Goal: Information Seeking & Learning: Understand process/instructions

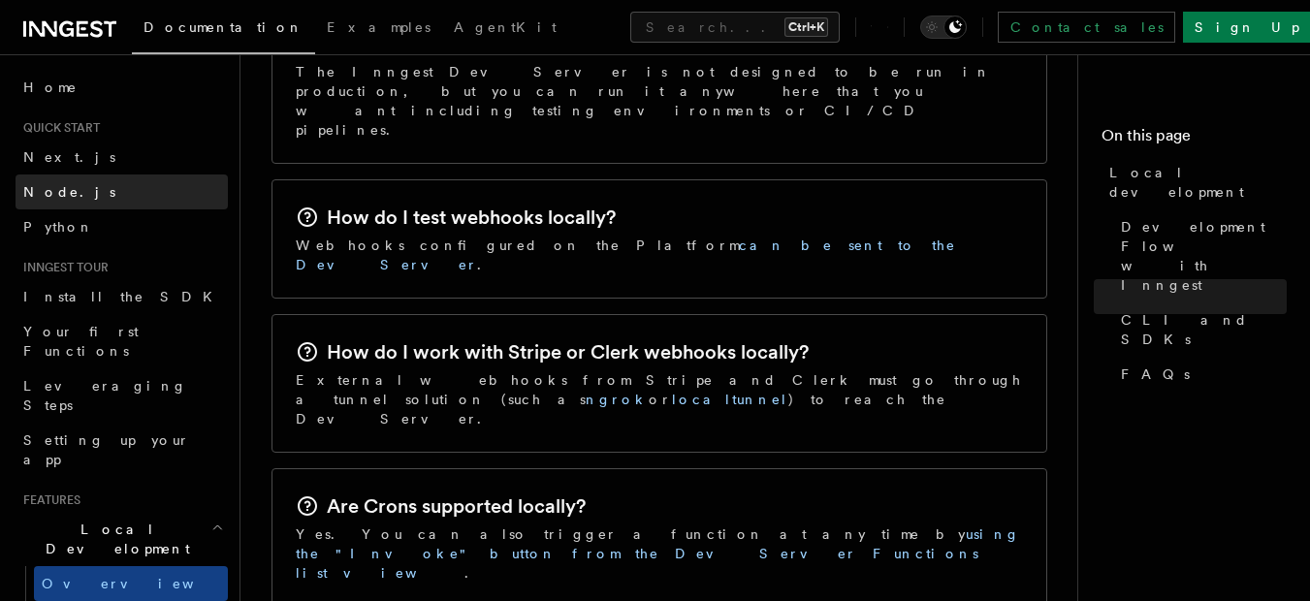
scroll to position [3024, 0]
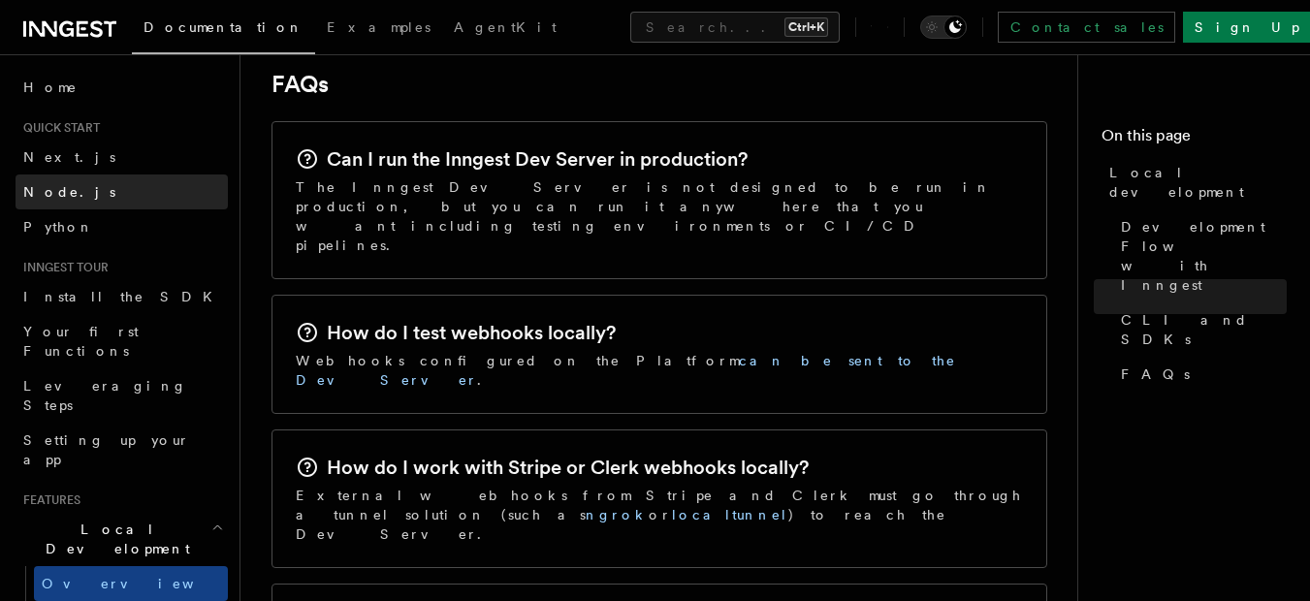
click at [76, 175] on link "Node.js" at bounding box center [122, 192] width 212 height 35
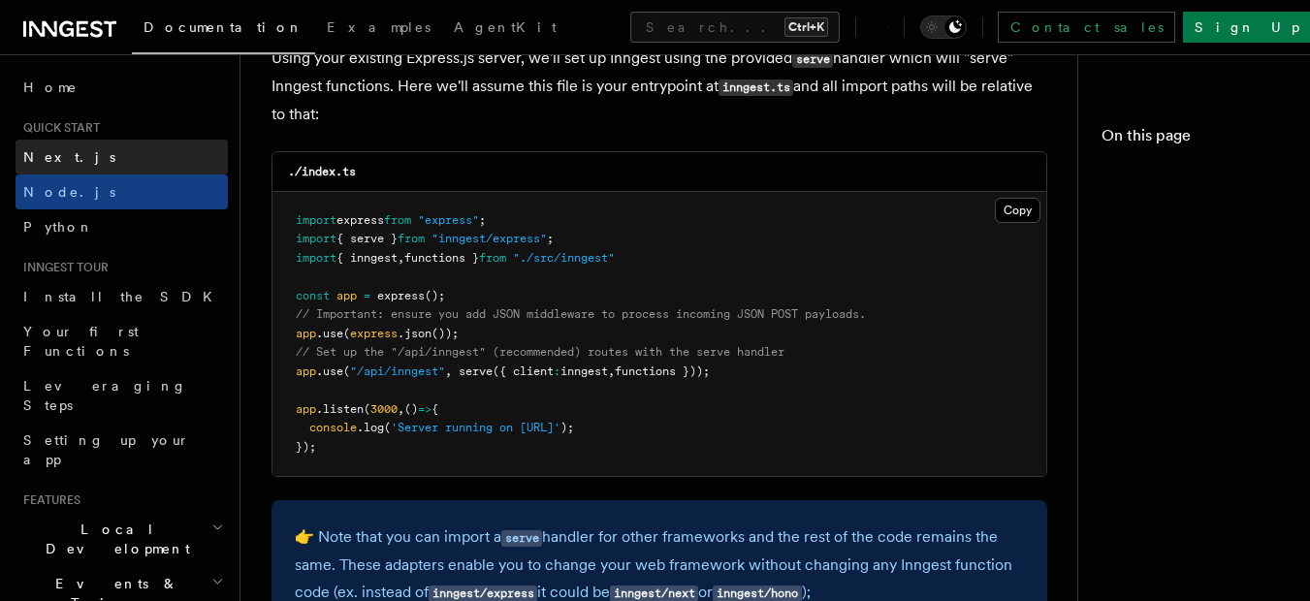
click at [62, 162] on span "Next.js" at bounding box center [69, 157] width 92 height 16
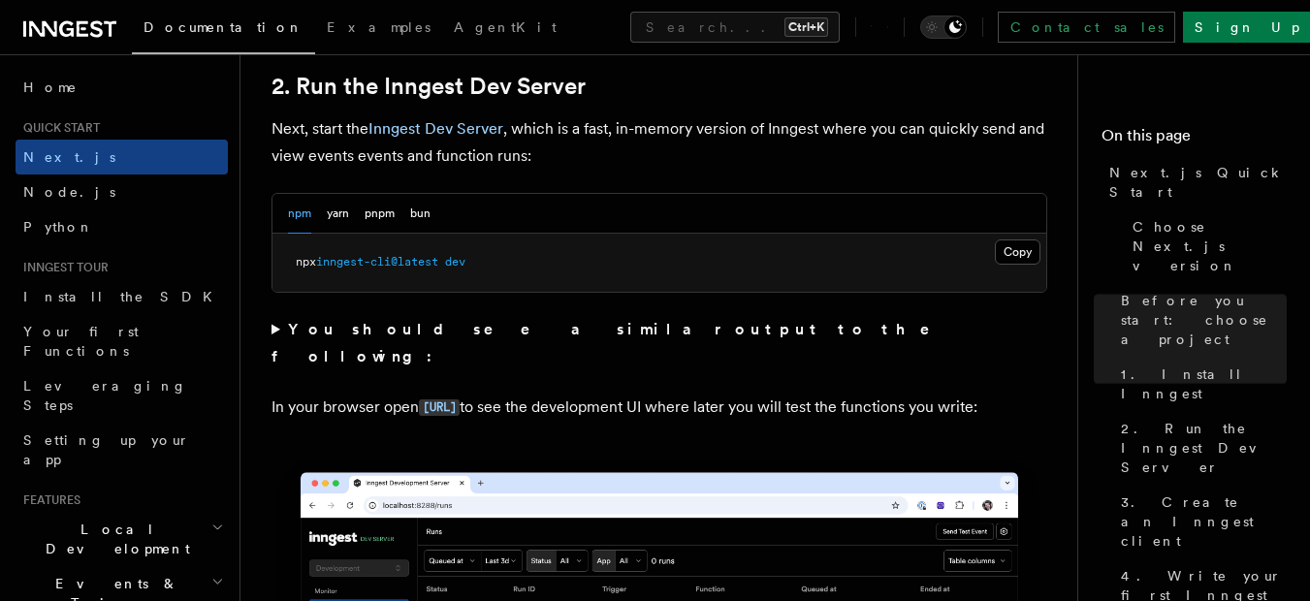
scroll to position [1397, 0]
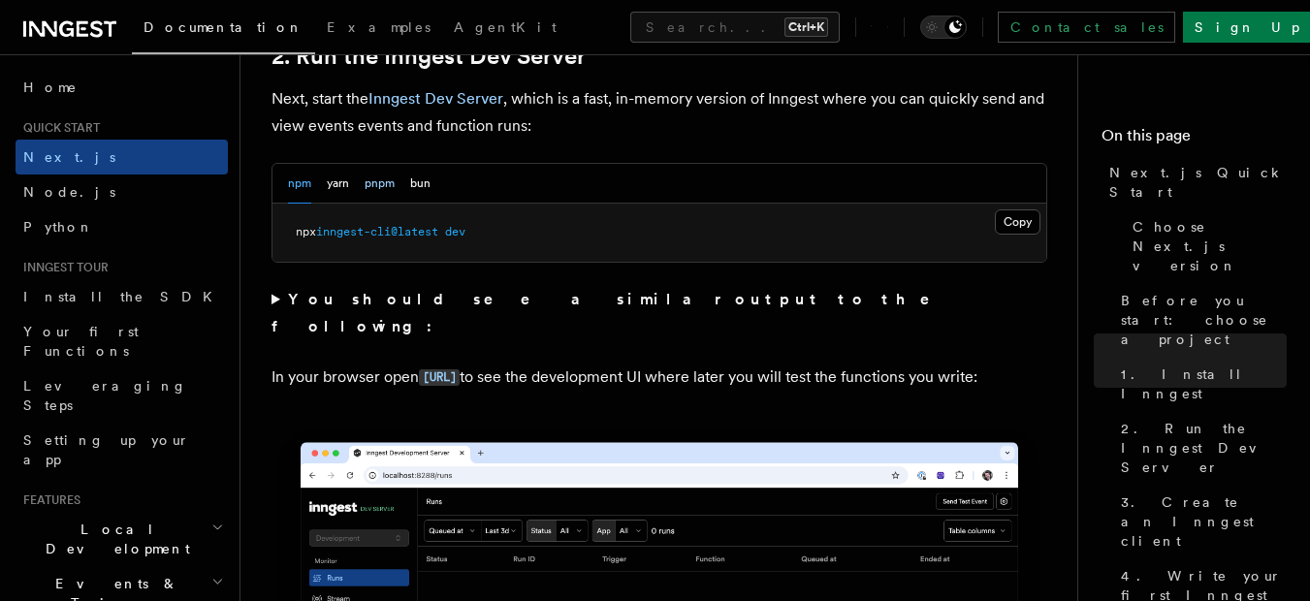
click at [385, 189] on button "pnpm" at bounding box center [380, 184] width 30 height 40
click at [1010, 219] on button "Copy Copied" at bounding box center [1018, 222] width 46 height 25
